Goal: Check status: Check status

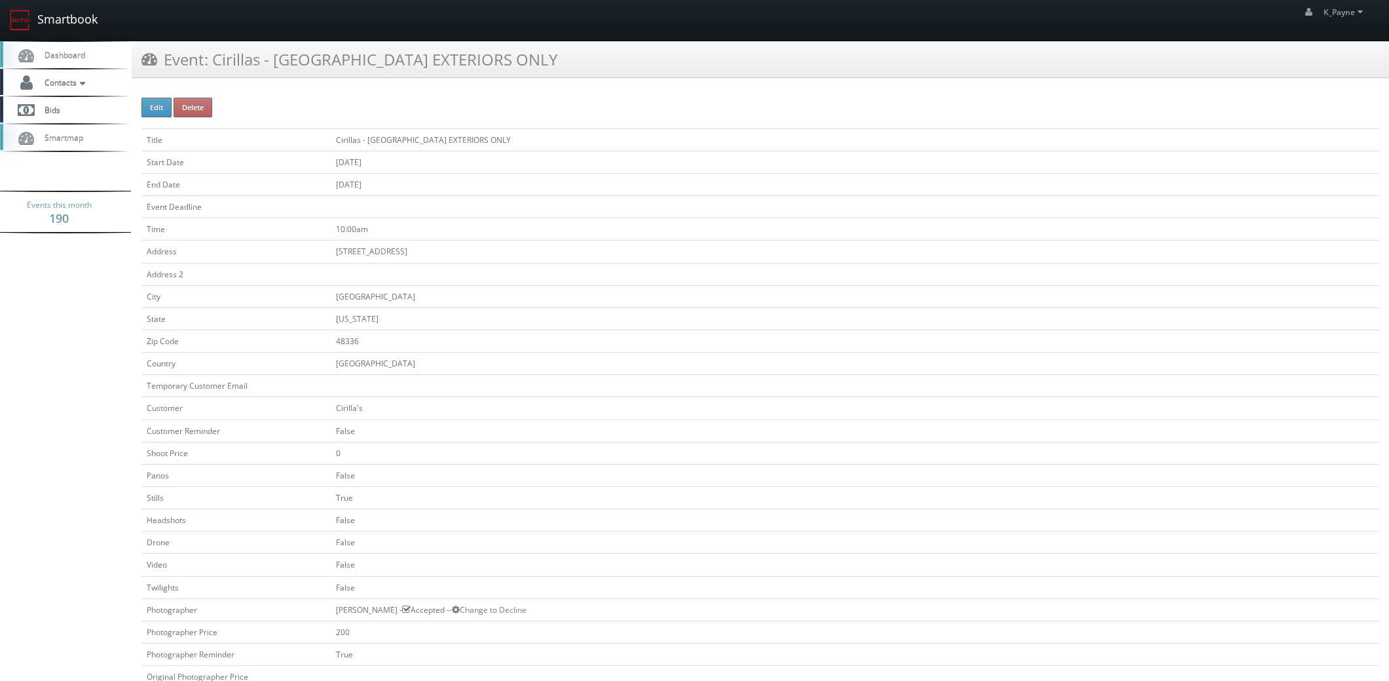
click at [49, 16] on link "Smartbook" at bounding box center [53, 20] width 107 height 41
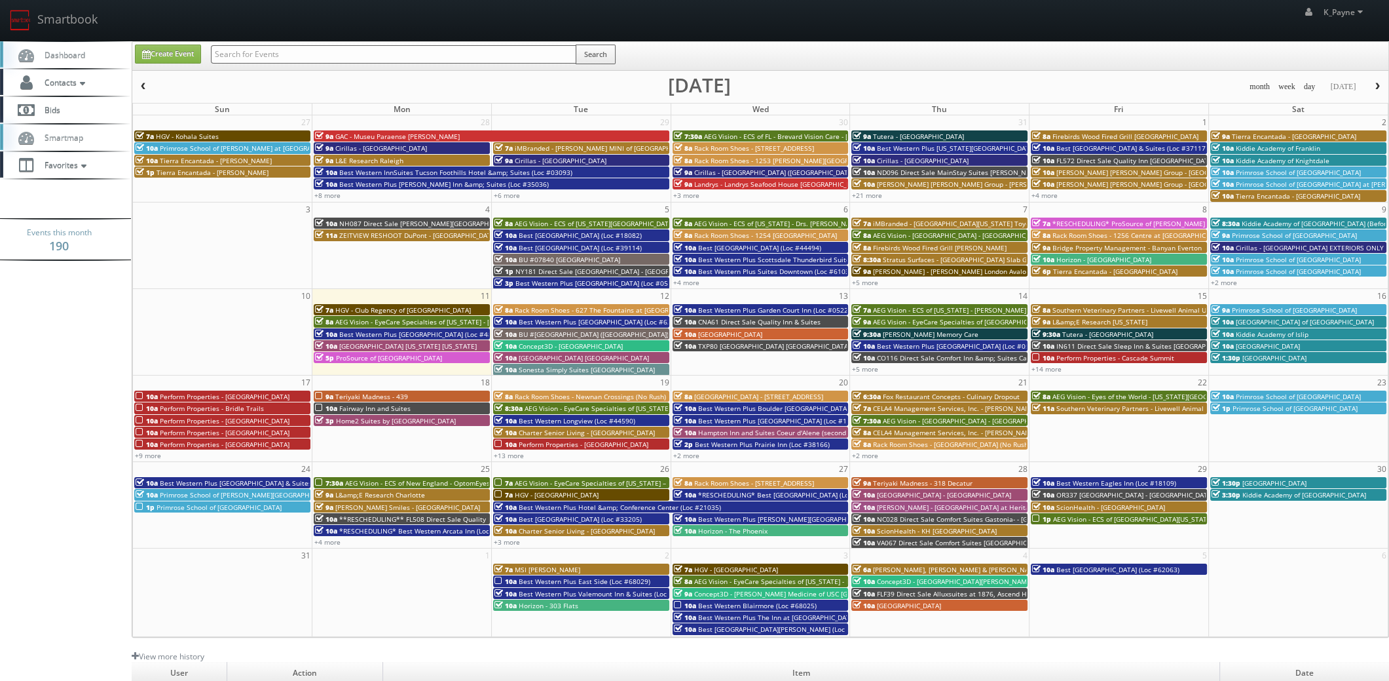
click at [355, 58] on input "text" at bounding box center [394, 54] width 366 height 18
type input "36171"
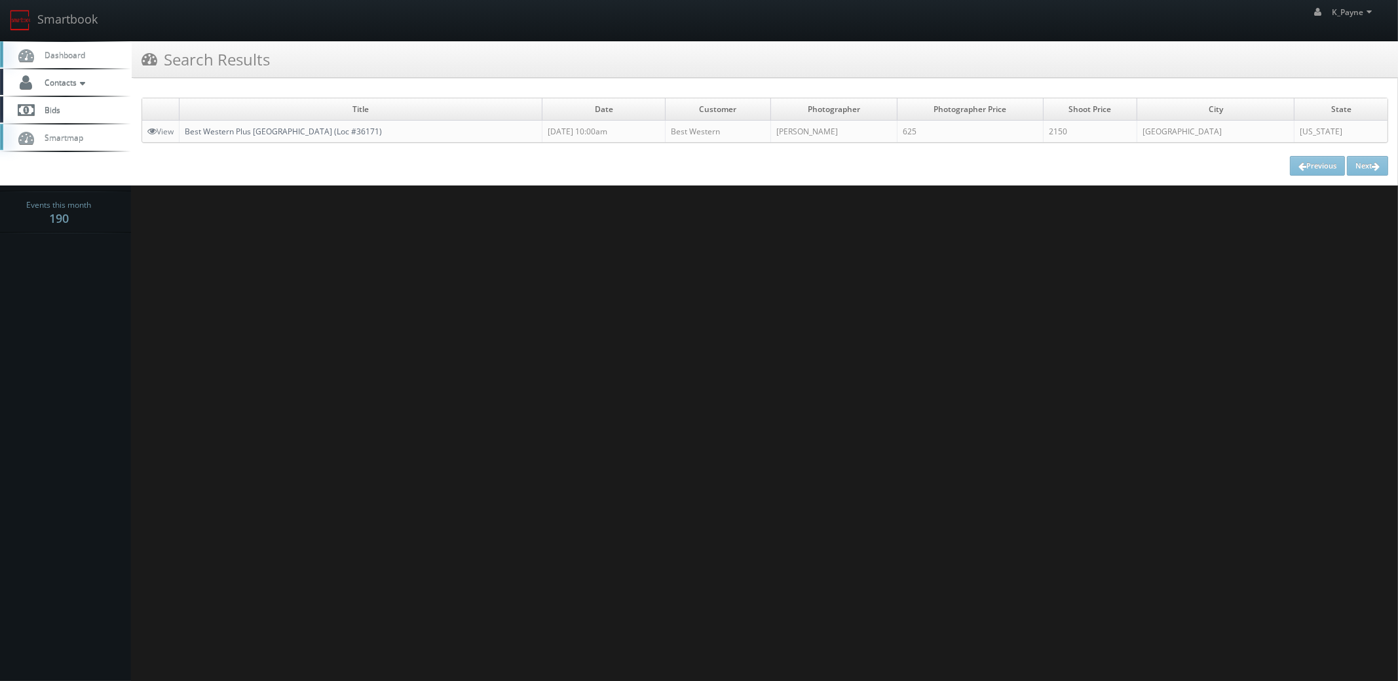
click at [291, 131] on link "Best Western Plus Franciscan Square Inn and Suites Steubenville (Loc #36171)" at bounding box center [283, 131] width 197 height 11
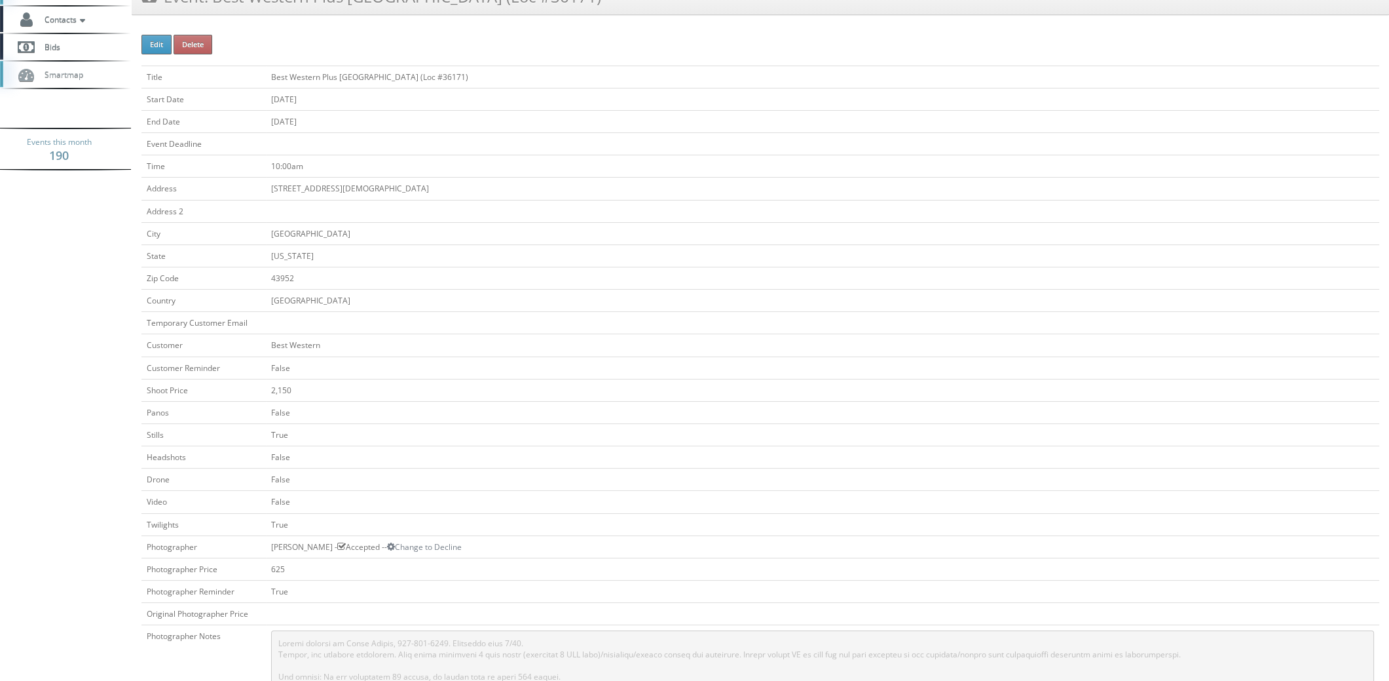
scroll to position [327, 0]
